Goal: Task Accomplishment & Management: Manage account settings

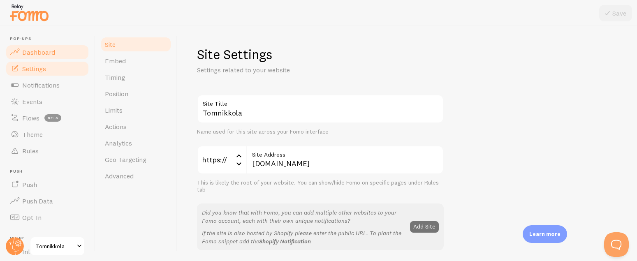
click at [52, 51] on span "Dashboard" at bounding box center [38, 52] width 33 height 8
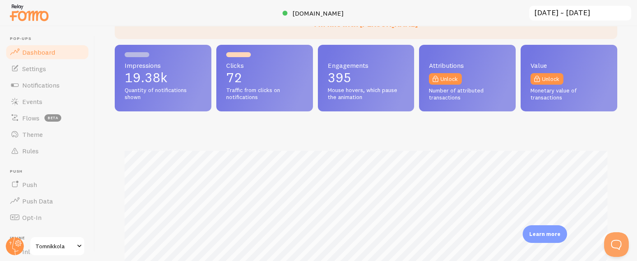
scroll to position [86, 0]
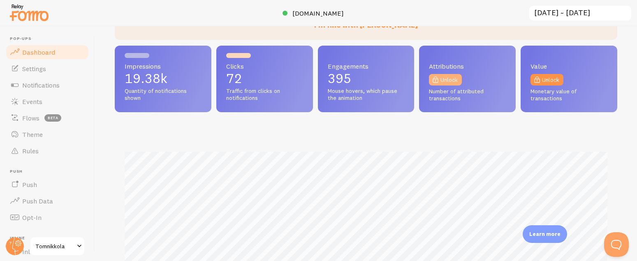
click at [446, 79] on link "Unlock" at bounding box center [445, 80] width 33 height 12
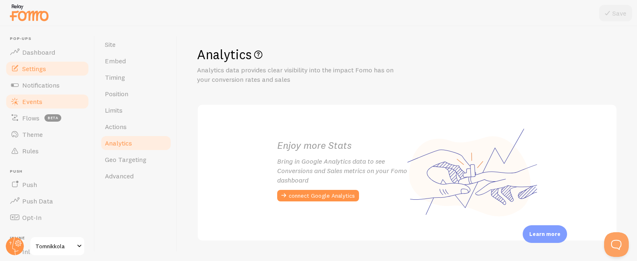
click at [39, 103] on span "Events" at bounding box center [32, 101] width 20 height 8
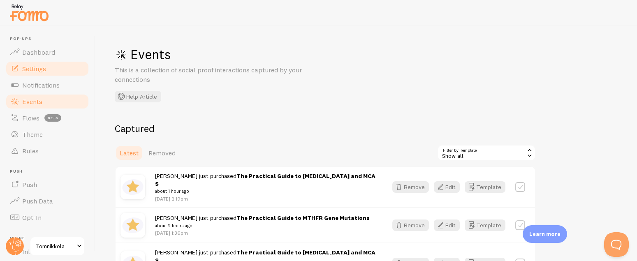
click at [34, 70] on span "Settings" at bounding box center [34, 69] width 24 height 8
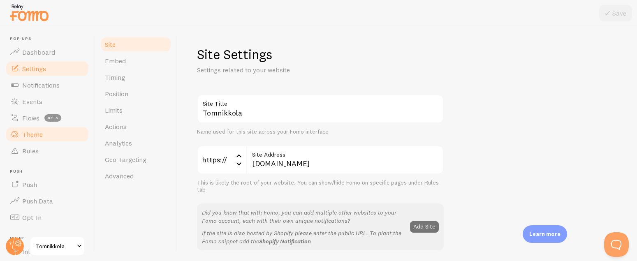
click at [46, 139] on link "Theme" at bounding box center [47, 134] width 85 height 16
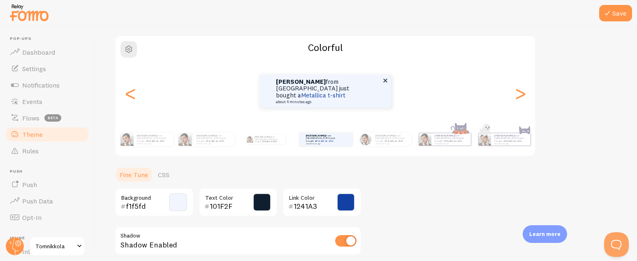
scroll to position [64, 0]
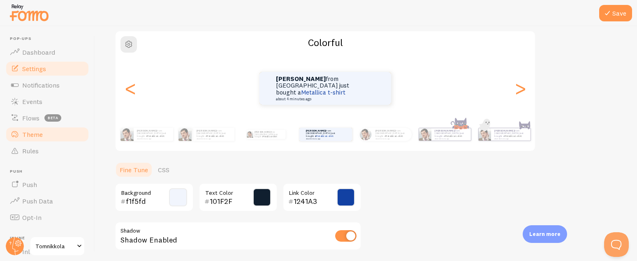
click at [38, 71] on span "Settings" at bounding box center [34, 69] width 24 height 8
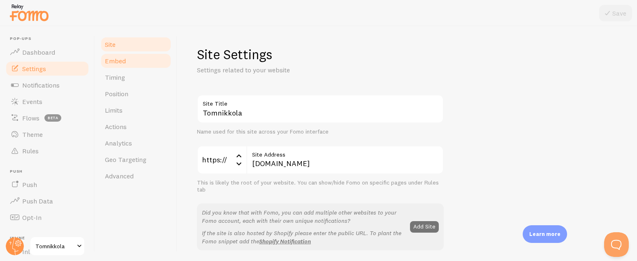
click at [125, 62] on link "Embed" at bounding box center [136, 61] width 72 height 16
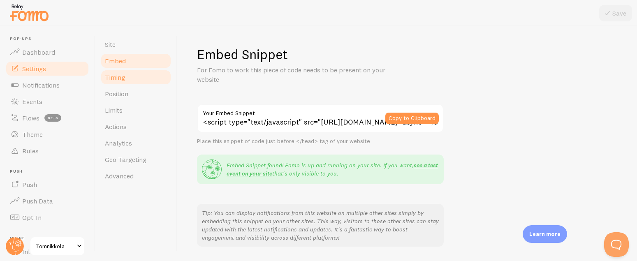
click at [120, 73] on span "Timing" at bounding box center [115, 77] width 20 height 8
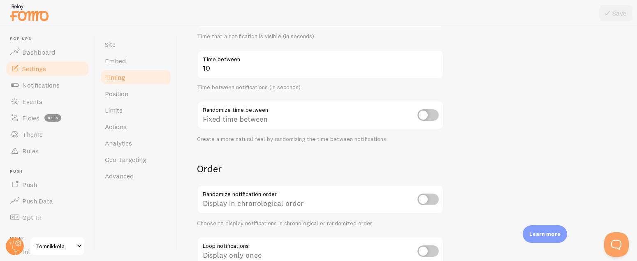
scroll to position [226, 0]
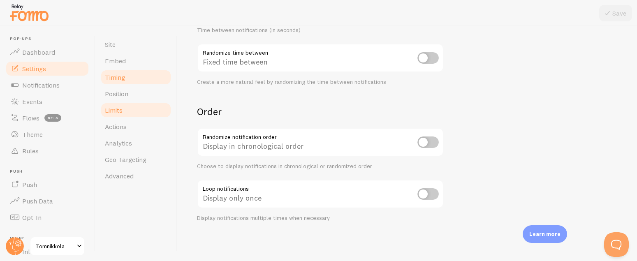
click at [128, 107] on link "Limits" at bounding box center [136, 110] width 72 height 16
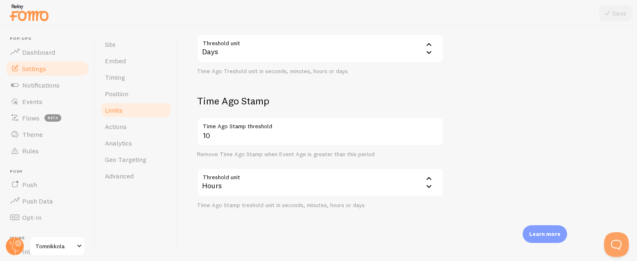
scroll to position [272, 0]
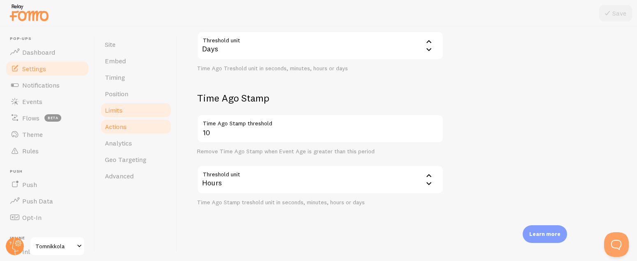
click at [124, 128] on span "Actions" at bounding box center [116, 127] width 22 height 8
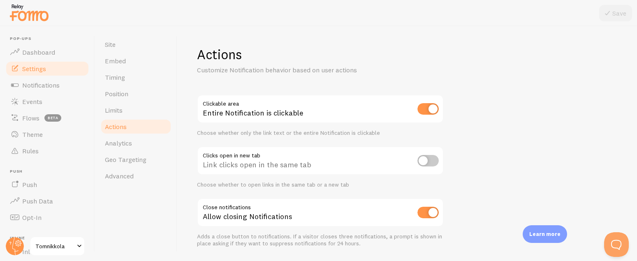
click at [424, 109] on input "checkbox" at bounding box center [428, 109] width 21 height 12
checkbox input "false"
click at [621, 8] on button "Save" at bounding box center [615, 13] width 33 height 16
